Goal: Task Accomplishment & Management: Complete application form

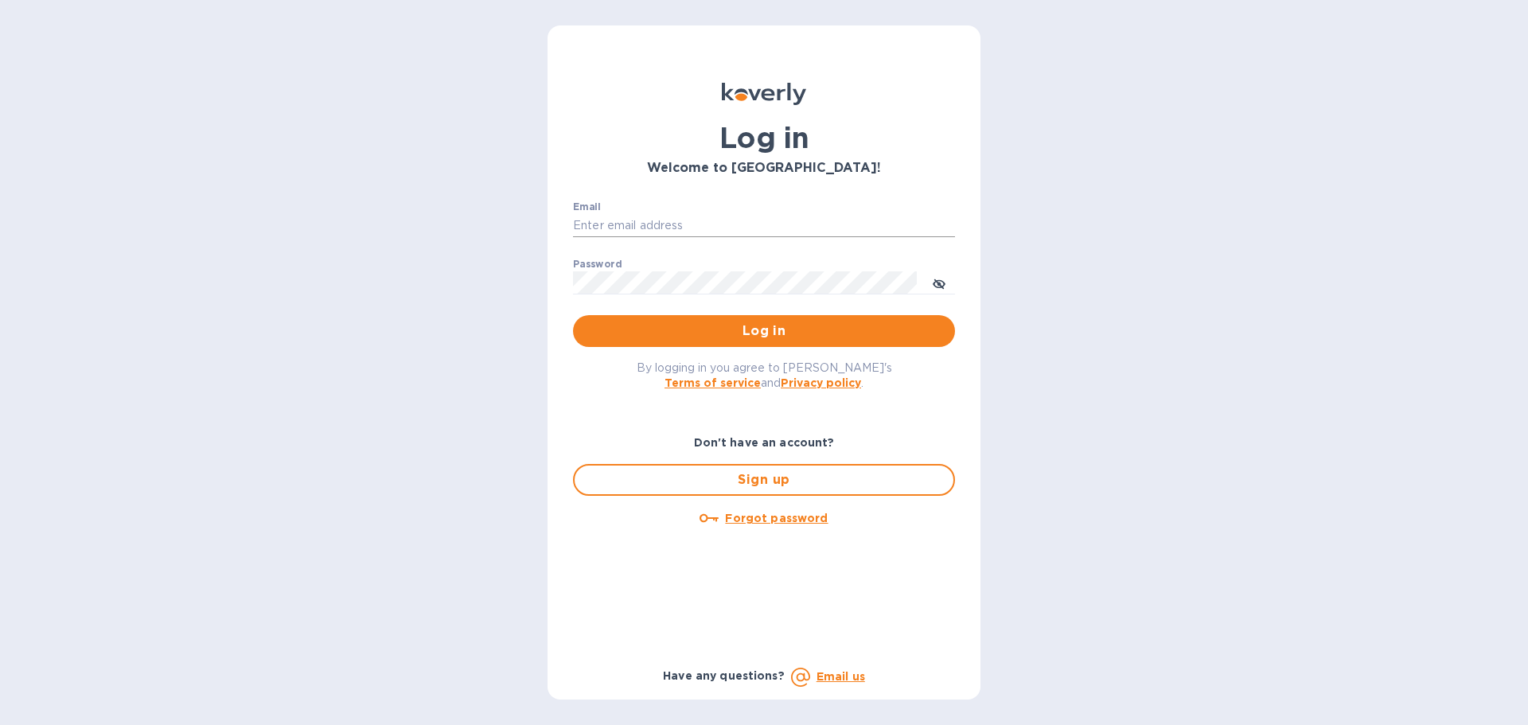
click at [624, 226] on input "Email" at bounding box center [764, 226] width 382 height 24
type input "[PERSON_NAME][EMAIL_ADDRESS][DOMAIN_NAME]"
click at [640, 341] on button "Log in" at bounding box center [764, 331] width 382 height 32
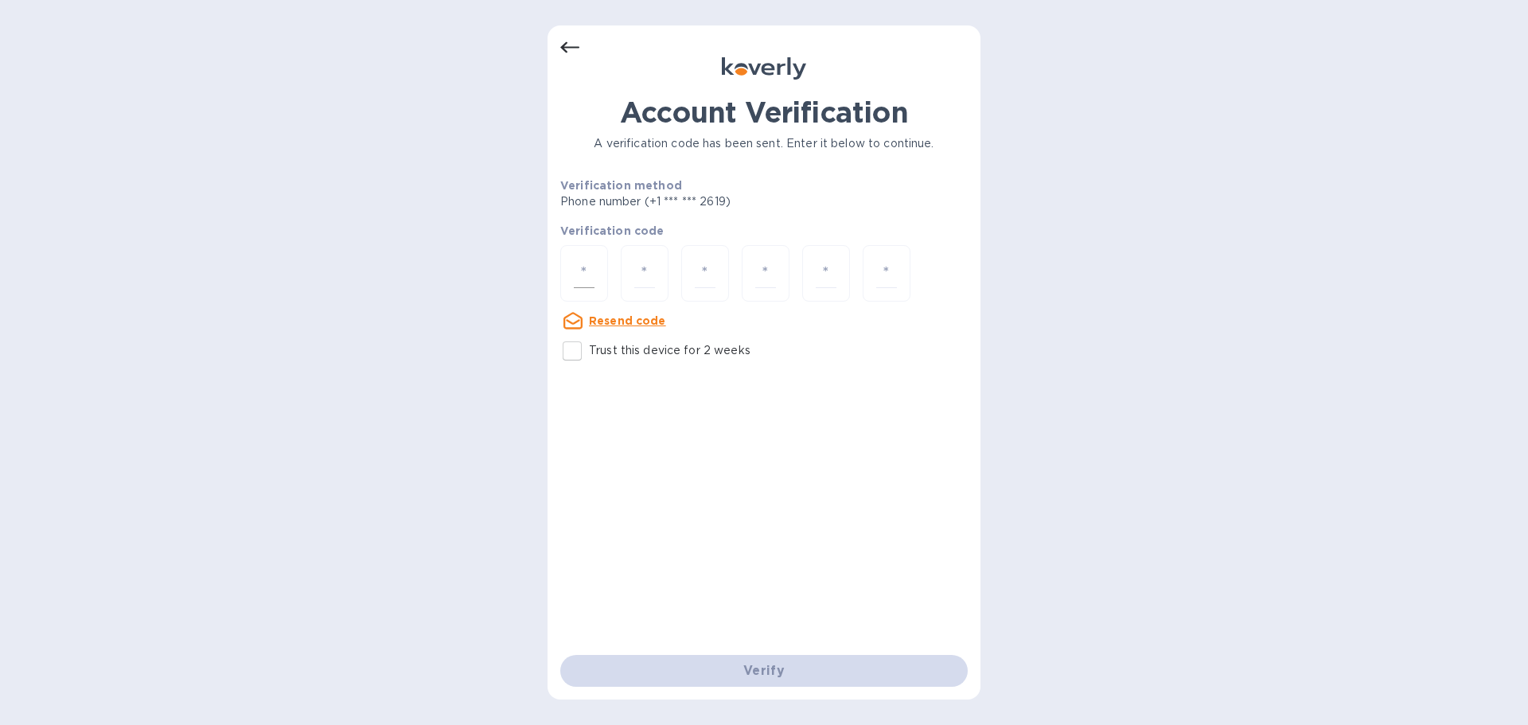
click at [598, 269] on div at bounding box center [584, 273] width 48 height 57
type input "8"
type input "7"
type input "9"
type input "6"
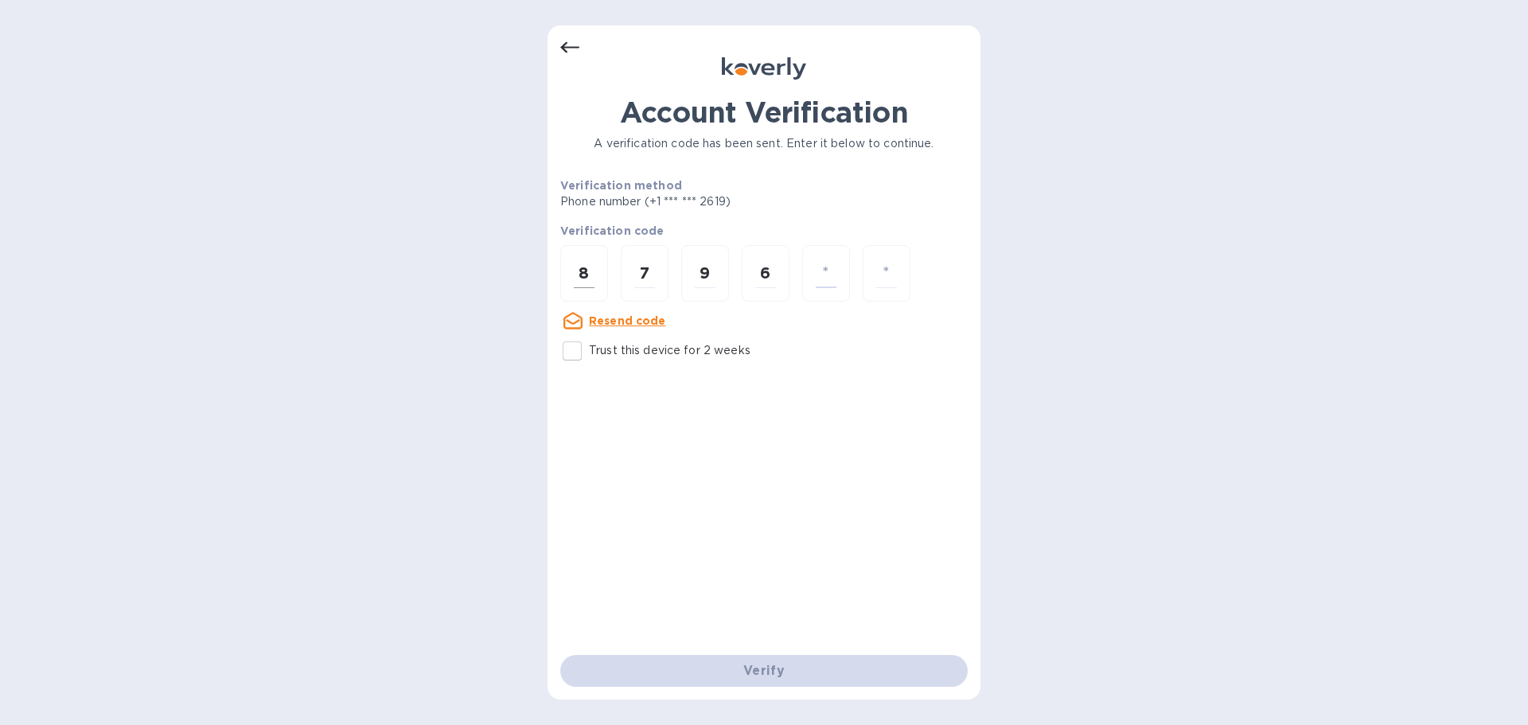
type input "8"
type input "4"
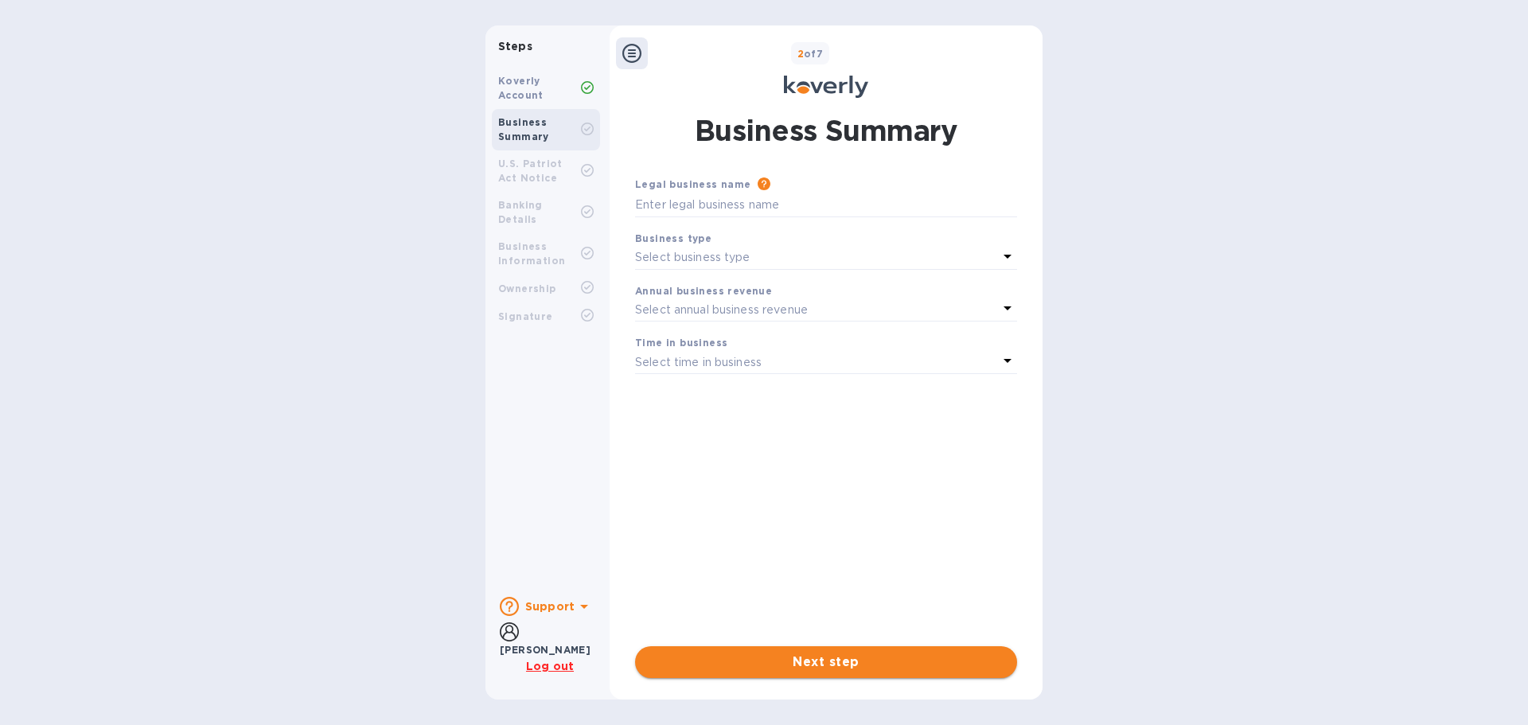
click at [790, 665] on span "Next step" at bounding box center [826, 662] width 357 height 19
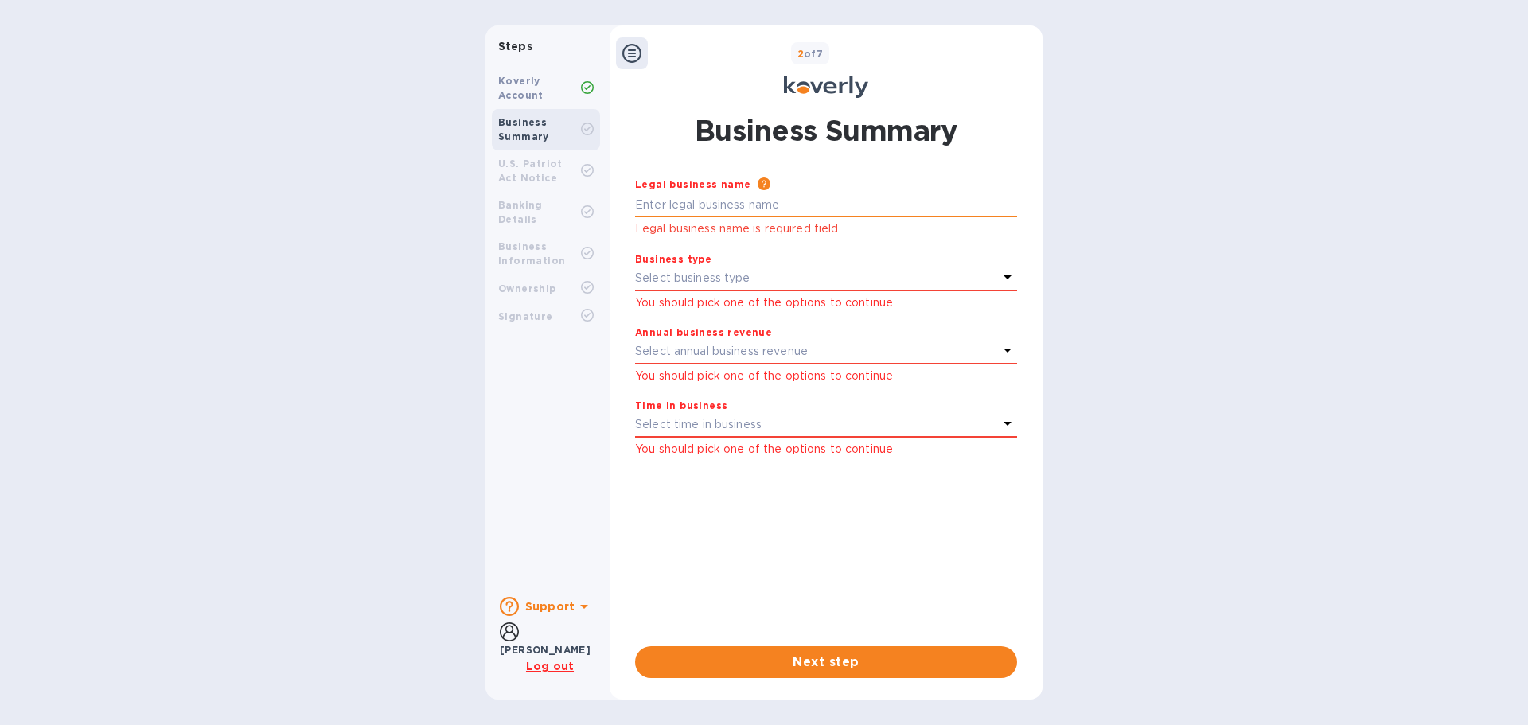
click at [755, 205] on input "text" at bounding box center [826, 205] width 382 height 24
click at [699, 282] on p "Select business type" at bounding box center [692, 278] width 115 height 17
click at [541, 169] on b "U.S. Patriot Act Notice" at bounding box center [530, 171] width 64 height 26
click at [704, 200] on input "text" at bounding box center [826, 205] width 382 height 24
